Goal: Find specific page/section: Find specific page/section

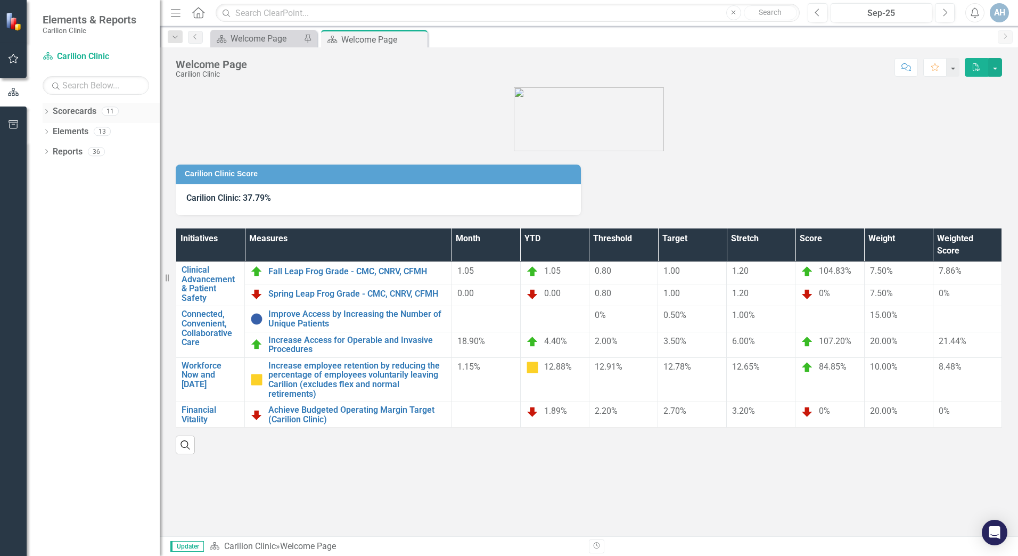
click at [47, 112] on icon at bounding box center [46, 111] width 3 height 5
click at [53, 134] on icon "Dropdown" at bounding box center [52, 131] width 8 height 6
click at [65, 149] on icon "Dropdown" at bounding box center [63, 151] width 8 height 6
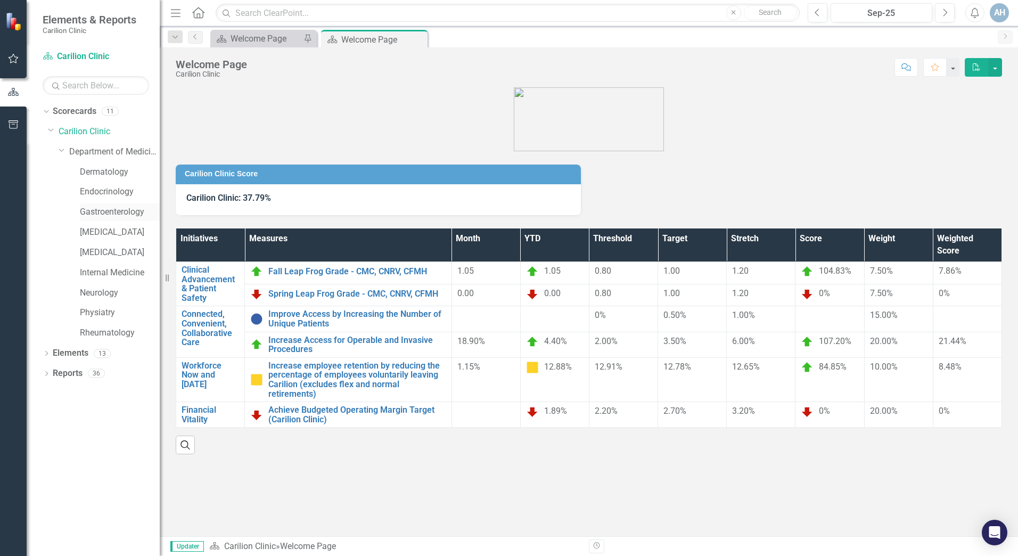
click at [111, 209] on link "Gastroenterology" at bounding box center [120, 212] width 80 height 12
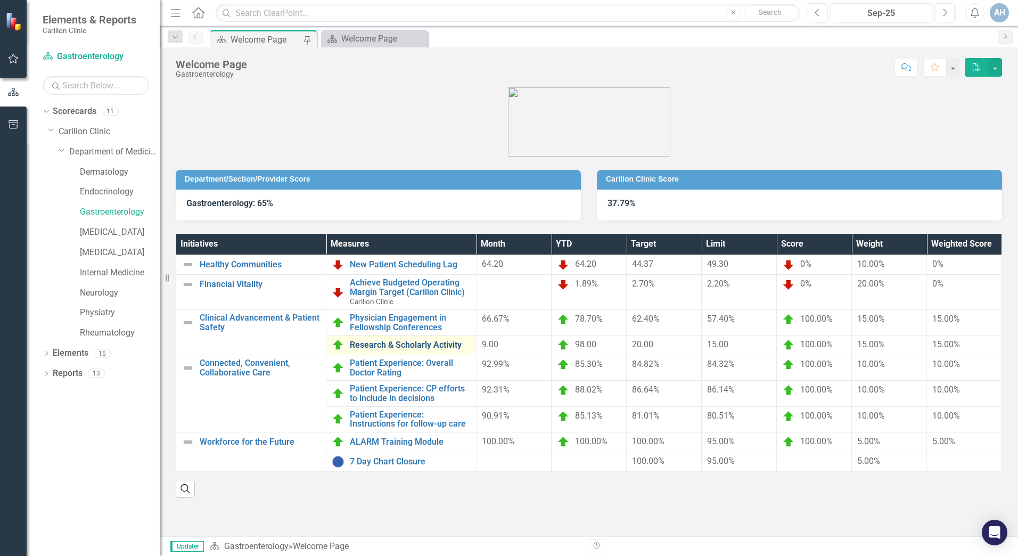
click at [447, 342] on link "Research & Scholarly Activity" at bounding box center [410, 345] width 121 height 10
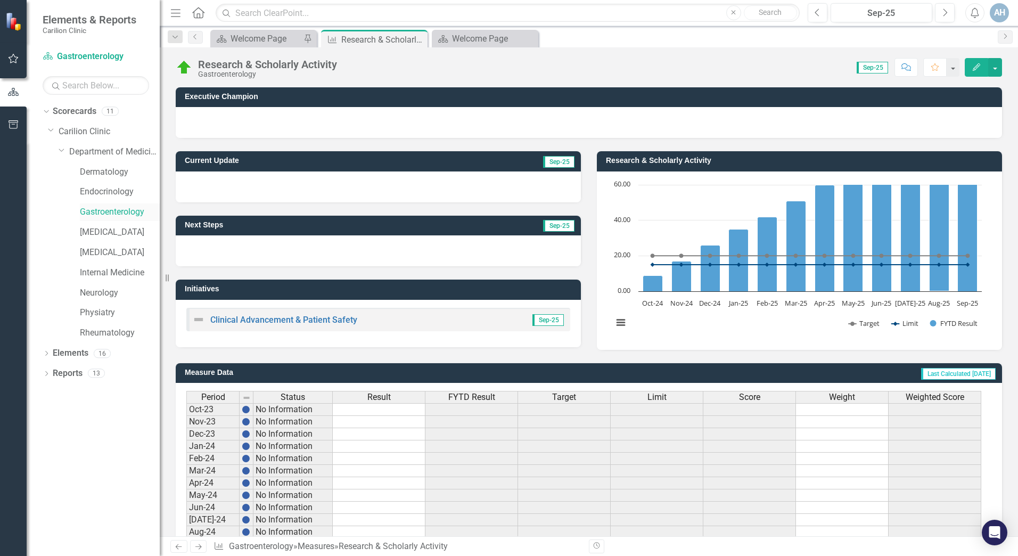
click at [110, 212] on link "Gastroenterology" at bounding box center [120, 212] width 80 height 12
